Goal: Task Accomplishment & Management: Use online tool/utility

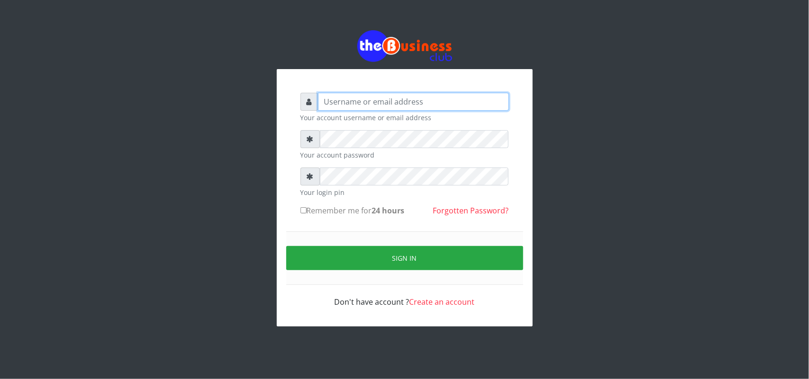
type input "uwa"
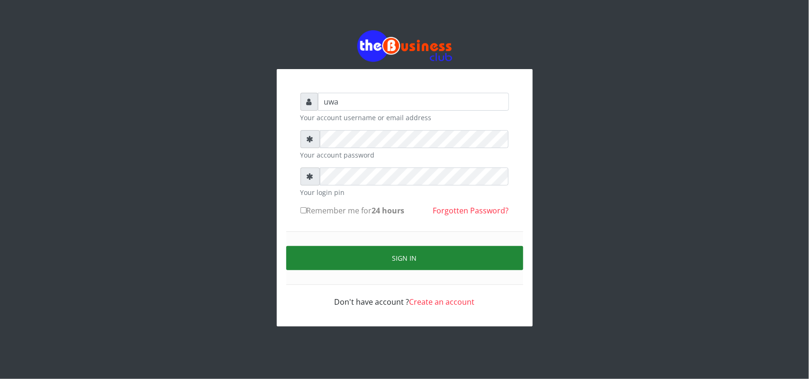
click at [407, 261] on button "Sign in" at bounding box center [404, 258] width 237 height 24
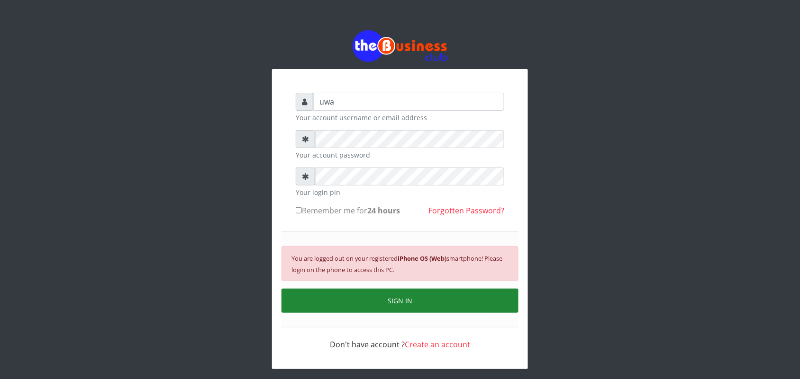
click at [408, 301] on button "SIGN IN" at bounding box center [399, 301] width 237 height 24
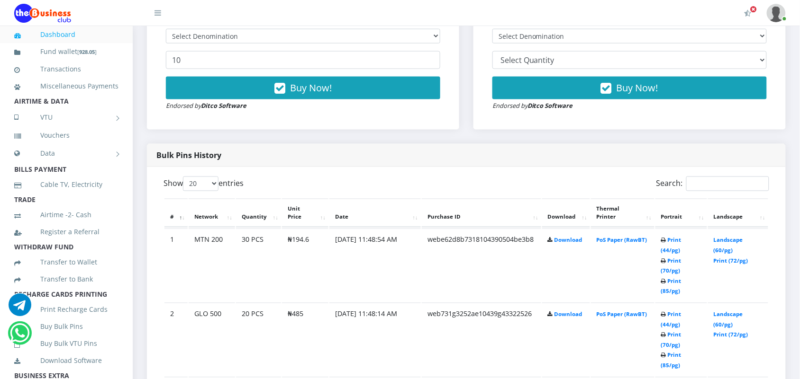
scroll to position [403, 0]
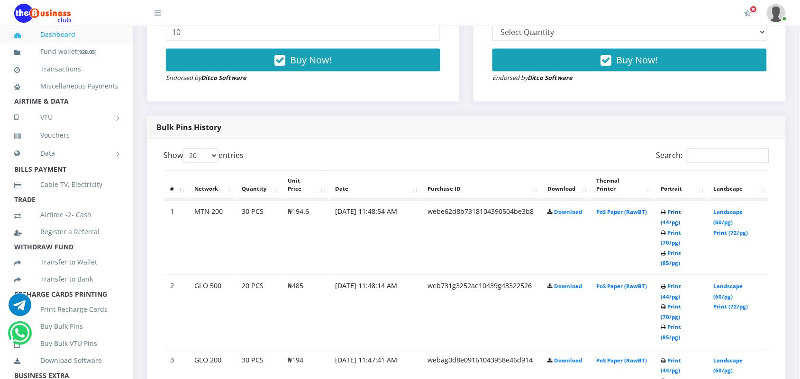
click at [669, 216] on link "Print (44/pg)" at bounding box center [671, 218] width 20 height 18
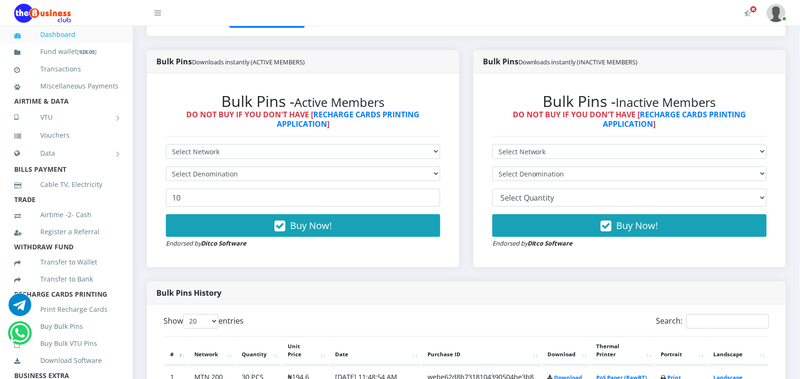
scroll to position [261, 0]
